Goal: Information Seeking & Learning: Learn about a topic

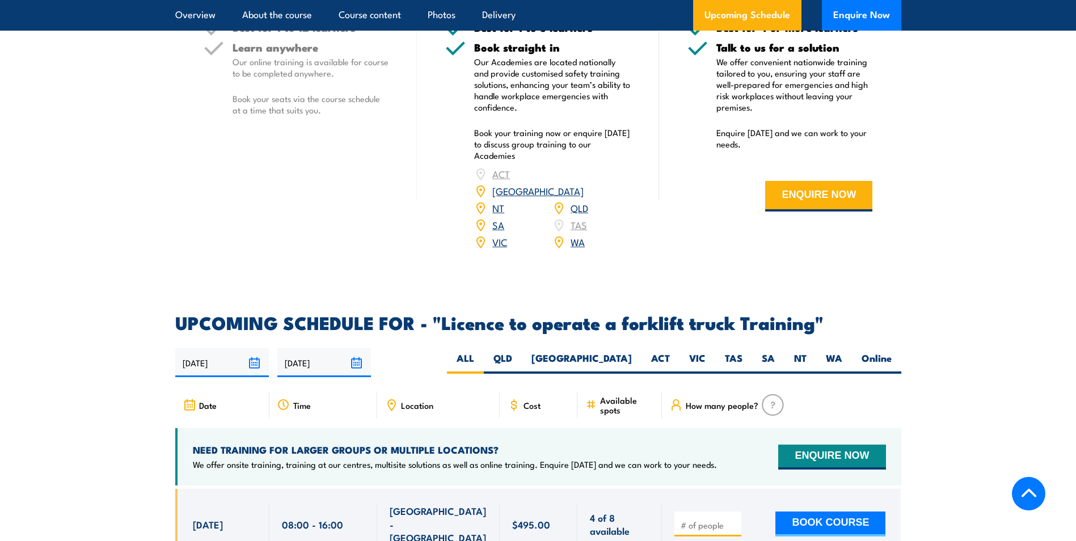
scroll to position [1758, 0]
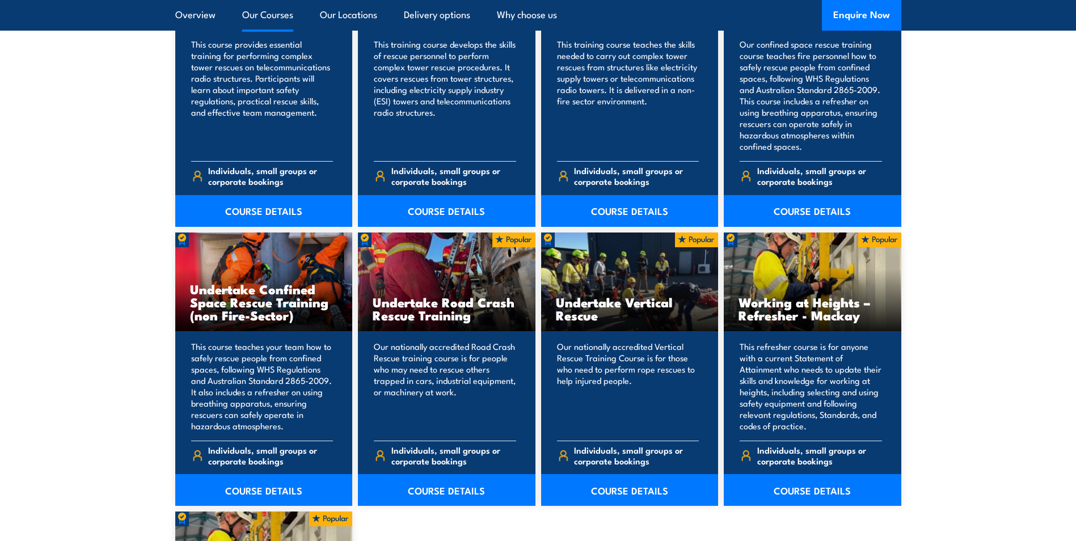
scroll to position [1021, 0]
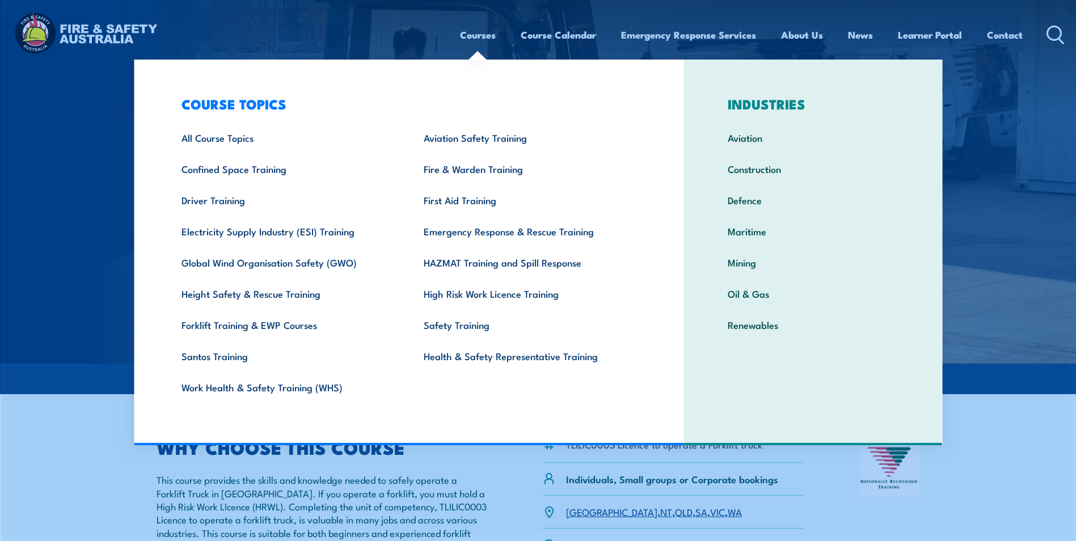
click at [471, 35] on link "Courses" at bounding box center [478, 35] width 36 height 30
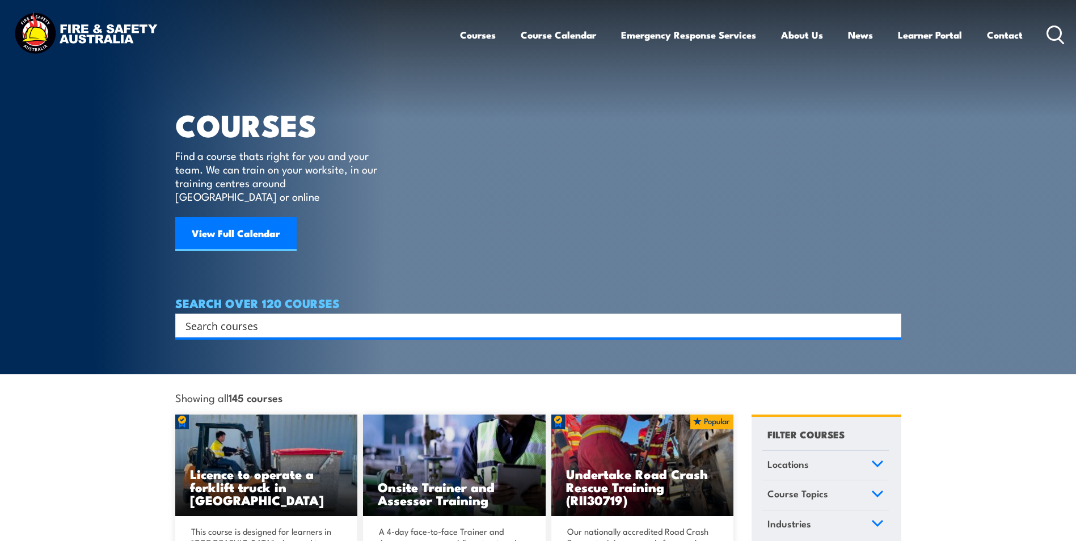
drag, startPoint x: 285, startPoint y: 307, endPoint x: 274, endPoint y: 307, distance: 11.3
click at [285, 317] on input "Search input" at bounding box center [530, 325] width 691 height 17
type input "scissor lift"
